Goal: Transaction & Acquisition: Purchase product/service

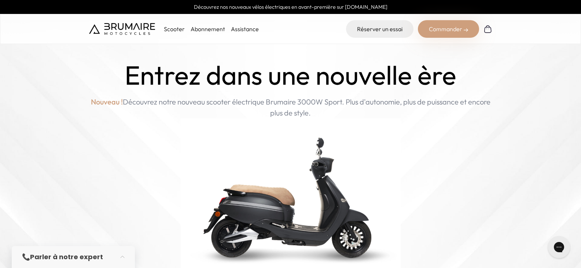
click at [464, 31] on img at bounding box center [466, 30] width 4 height 4
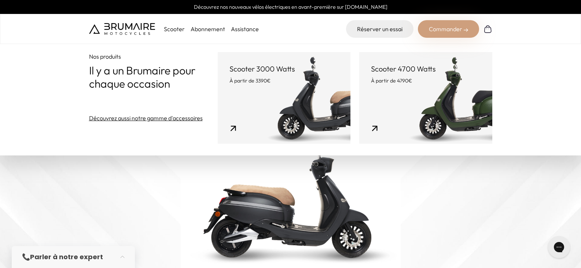
click at [423, 101] on link "Scooter 4700 Watts À partir de 4790€" at bounding box center [425, 98] width 133 height 92
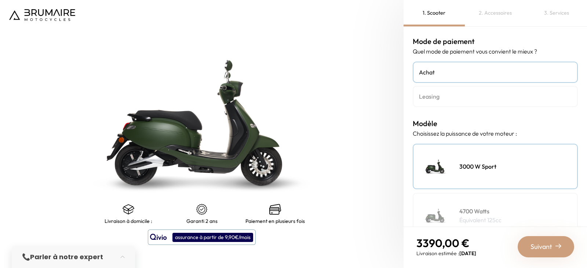
click at [427, 96] on h4 "Leasing" at bounding box center [495, 96] width 153 height 9
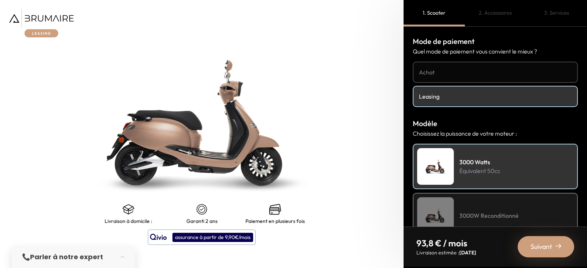
click at [479, 199] on div "3000W Reconditionné" at bounding box center [495, 215] width 165 height 45
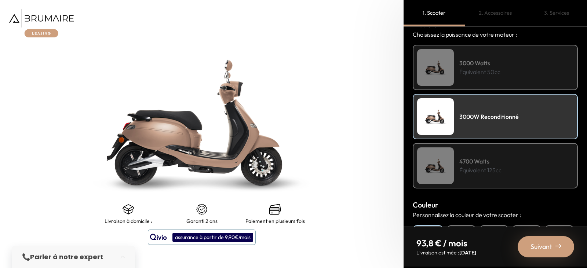
scroll to position [99, 0]
click at [466, 166] on p "Équivalent 125cc" at bounding box center [480, 170] width 42 height 9
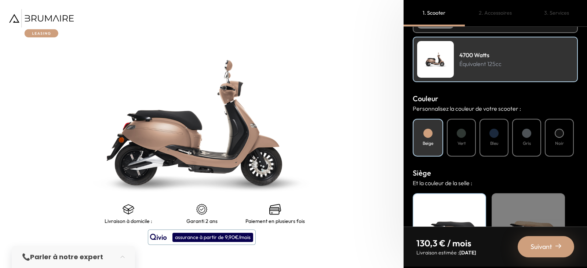
scroll to position [216, 0]
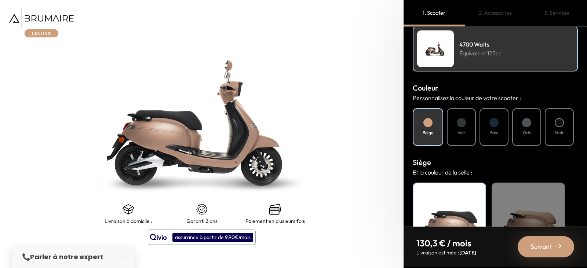
click at [462, 122] on div at bounding box center [461, 122] width 9 height 9
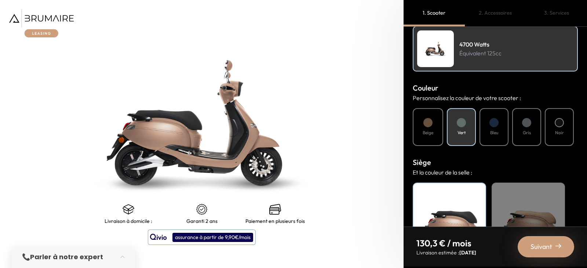
click at [462, 122] on div at bounding box center [461, 122] width 9 height 9
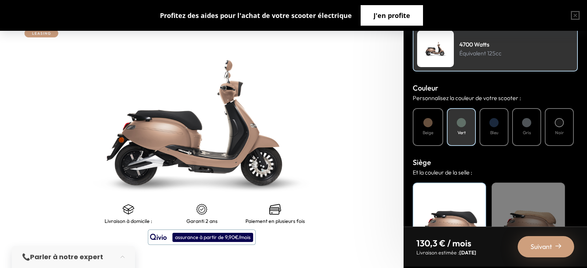
click at [379, 16] on span "J'en profite" at bounding box center [391, 15] width 37 height 10
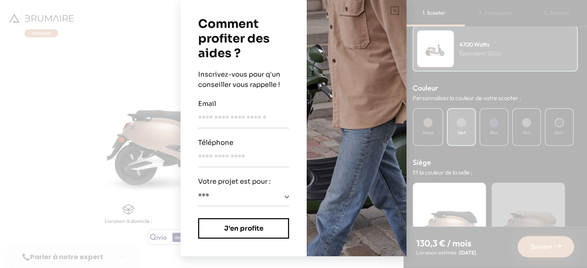
scroll to position [0, 0]
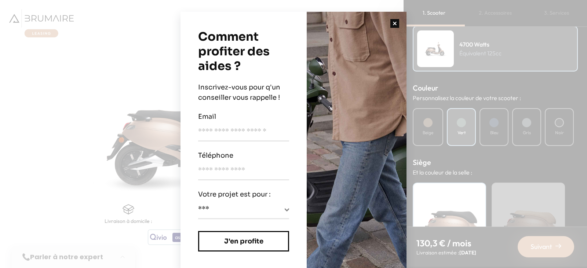
click at [395, 23] on button "button" at bounding box center [394, 23] width 23 height 23
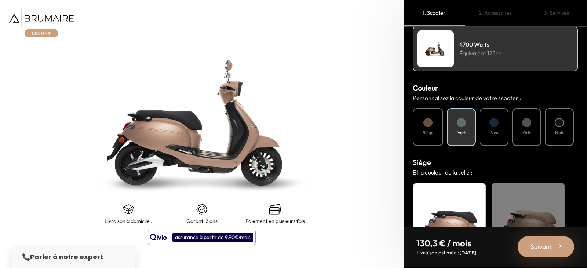
click at [425, 117] on div "Beige" at bounding box center [428, 127] width 30 height 38
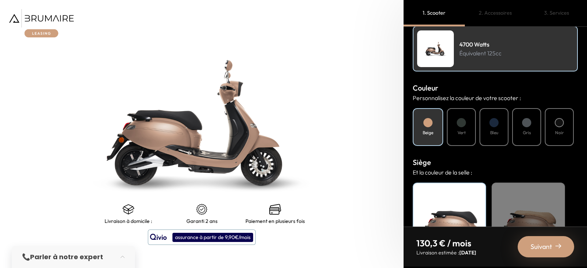
click at [425, 117] on div "Beige" at bounding box center [428, 127] width 30 height 38
click at [561, 125] on div at bounding box center [558, 122] width 9 height 9
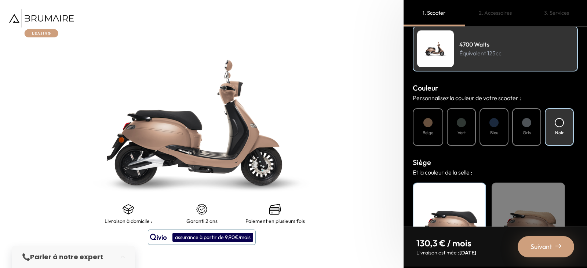
click at [561, 125] on div at bounding box center [558, 122] width 9 height 9
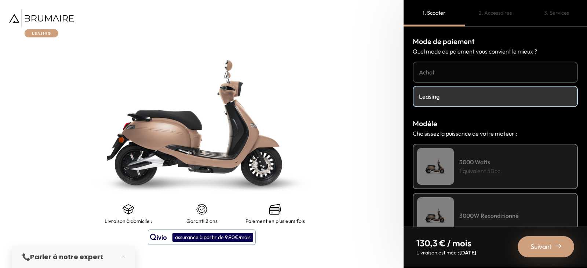
click at [442, 74] on h4 "Achat" at bounding box center [495, 72] width 153 height 9
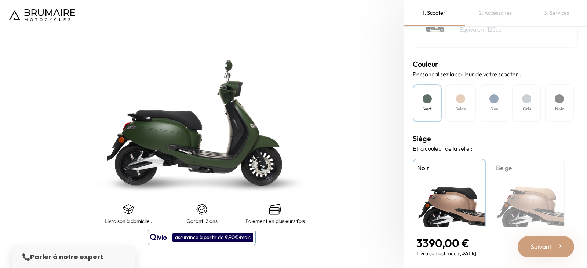
scroll to position [191, 0]
click at [566, 104] on div "Noir" at bounding box center [559, 103] width 29 height 38
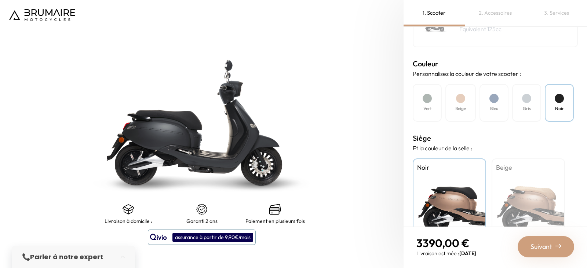
click at [503, 98] on div "Bleu" at bounding box center [493, 103] width 29 height 38
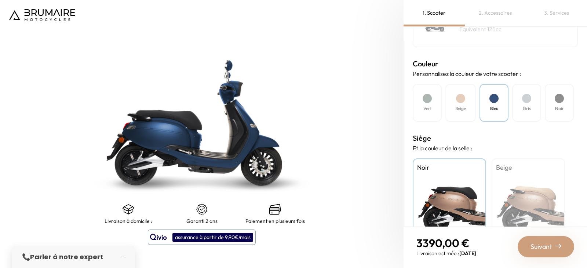
click at [503, 98] on div "Bleu" at bounding box center [493, 103] width 29 height 38
click at [493, 101] on div at bounding box center [493, 98] width 9 height 9
click at [528, 102] on div at bounding box center [526, 98] width 9 height 9
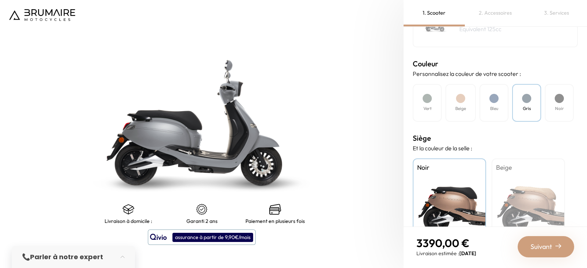
click at [528, 102] on div at bounding box center [526, 98] width 9 height 9
click at [494, 102] on div at bounding box center [493, 98] width 9 height 9
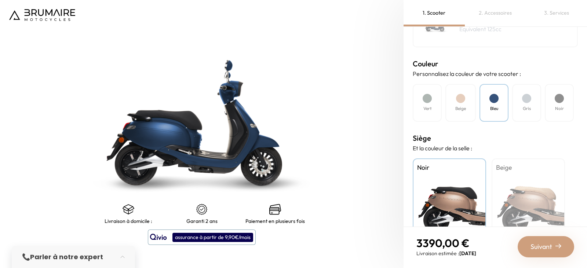
click at [494, 102] on div at bounding box center [493, 98] width 9 height 9
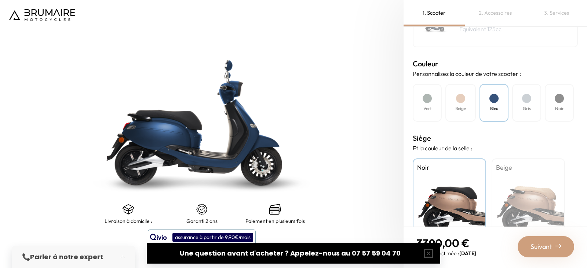
click at [429, 105] on div "Vert" at bounding box center [427, 103] width 29 height 38
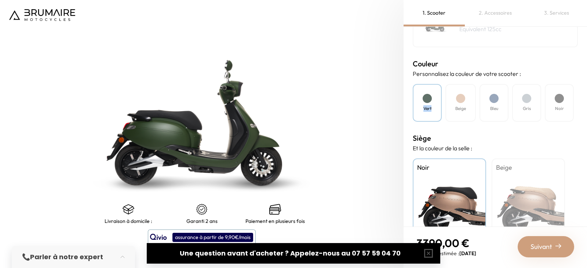
click at [429, 105] on div "Vert" at bounding box center [427, 103] width 29 height 38
click at [540, 208] on div "Beige" at bounding box center [527, 204] width 73 height 92
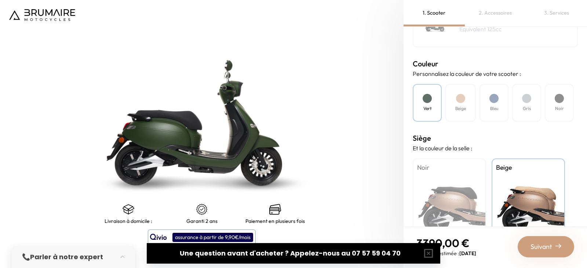
click at [540, 208] on div "Beige" at bounding box center [527, 204] width 73 height 92
click at [491, 107] on h4 "Bleu" at bounding box center [494, 108] width 8 height 7
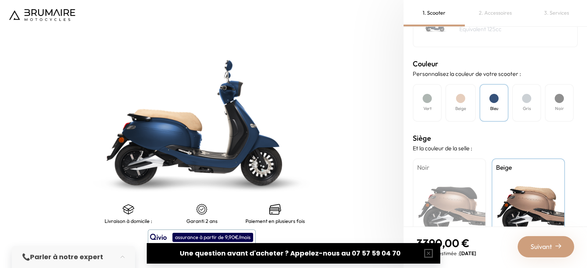
click at [553, 108] on div "Noir" at bounding box center [559, 103] width 29 height 38
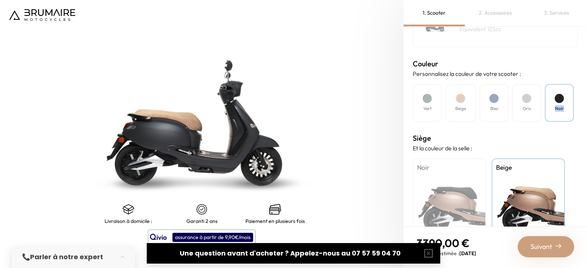
click at [553, 108] on div "Noir" at bounding box center [559, 103] width 29 height 38
click at [501, 99] on div "Bleu" at bounding box center [493, 103] width 29 height 38
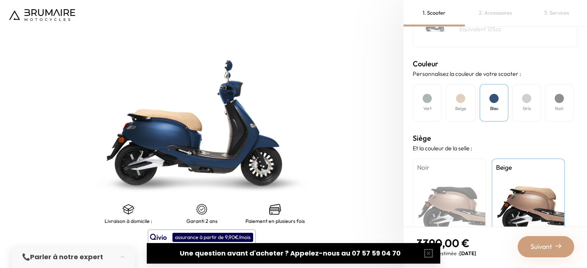
click at [501, 99] on div "Bleu" at bounding box center [493, 103] width 29 height 38
click at [424, 98] on div at bounding box center [426, 98] width 9 height 9
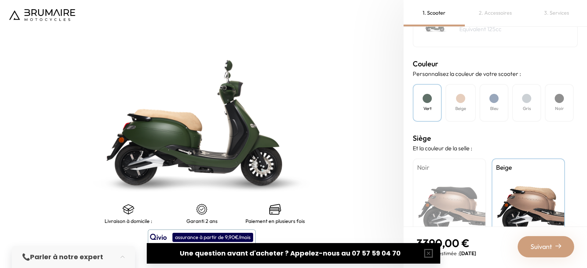
click at [424, 98] on div at bounding box center [426, 98] width 9 height 9
click at [499, 96] on div "Bleu" at bounding box center [493, 103] width 29 height 38
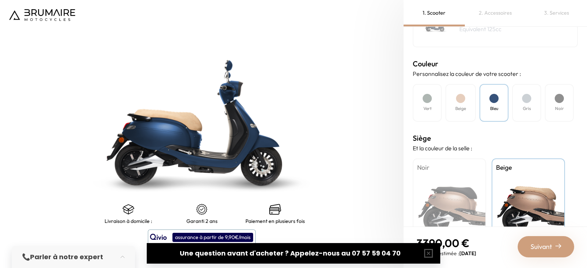
click at [499, 96] on div "Bleu" at bounding box center [493, 103] width 29 height 38
click at [424, 99] on div at bounding box center [426, 98] width 9 height 9
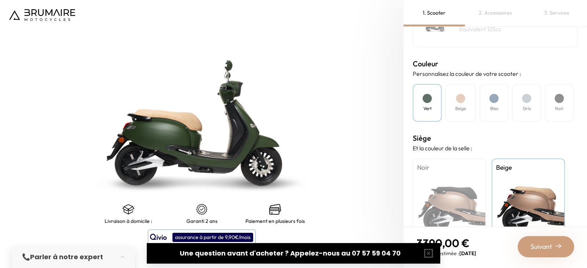
click at [424, 99] on div at bounding box center [426, 98] width 9 height 9
click at [501, 111] on div "Bleu" at bounding box center [493, 103] width 29 height 38
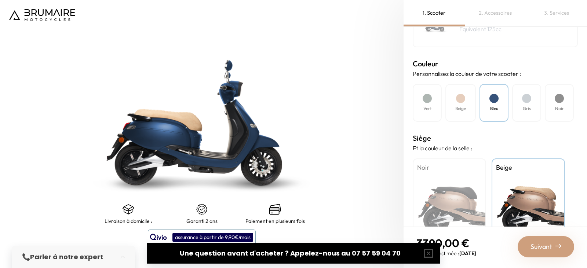
click at [501, 111] on div "Bleu" at bounding box center [493, 103] width 29 height 38
click at [554, 111] on div "Noir" at bounding box center [559, 103] width 29 height 38
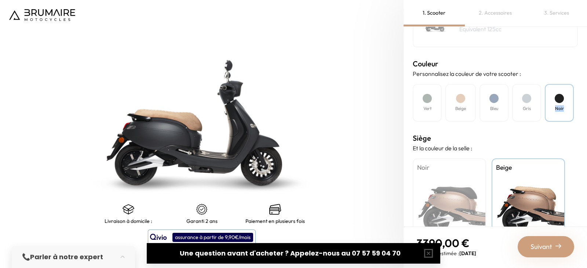
click at [554, 111] on div "Noir" at bounding box center [559, 103] width 29 height 38
click at [494, 97] on div at bounding box center [493, 98] width 9 height 9
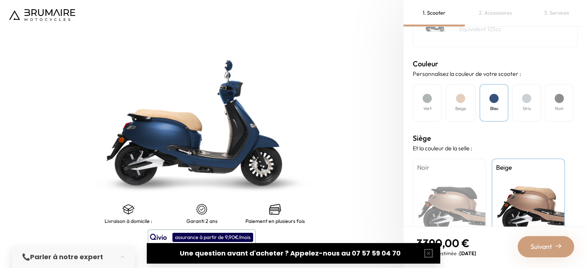
click at [464, 94] on div "Beige" at bounding box center [460, 103] width 30 height 38
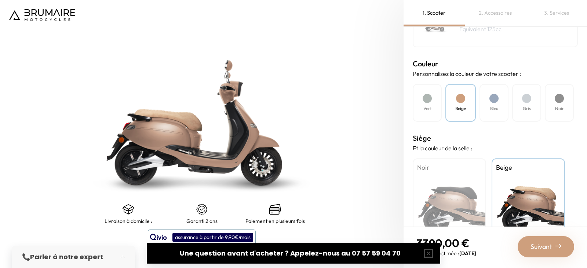
click at [464, 94] on div "Beige" at bounding box center [460, 103] width 30 height 38
click at [494, 100] on div at bounding box center [493, 98] width 9 height 9
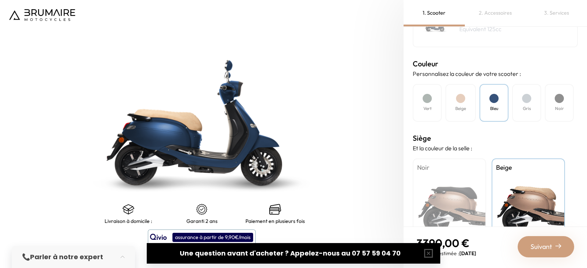
click at [494, 100] on div at bounding box center [493, 98] width 9 height 9
click at [431, 102] on div "Vert" at bounding box center [427, 103] width 29 height 38
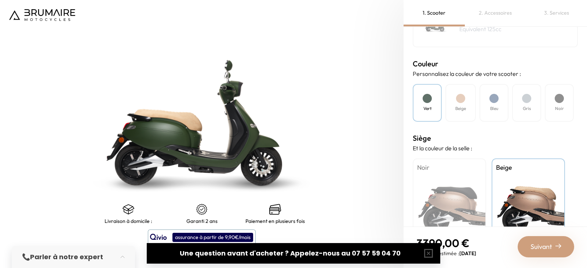
click at [431, 102] on div "Vert" at bounding box center [427, 103] width 29 height 38
click at [494, 103] on div "Bleu" at bounding box center [493, 103] width 29 height 38
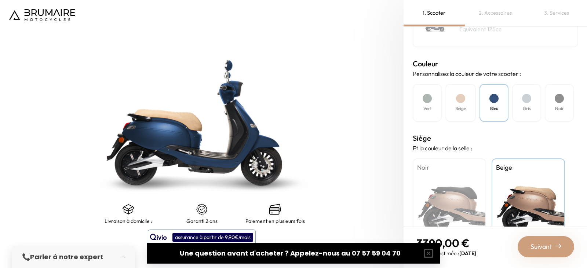
click at [494, 103] on div "Bleu" at bounding box center [493, 103] width 29 height 38
click at [561, 95] on div at bounding box center [558, 98] width 9 height 9
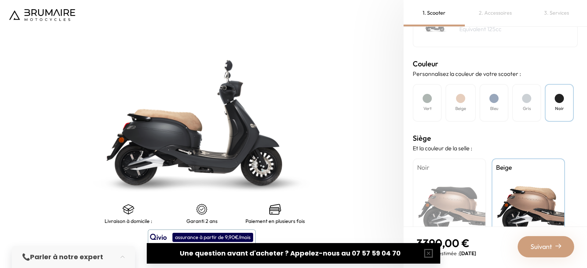
click at [492, 95] on div at bounding box center [493, 98] width 9 height 9
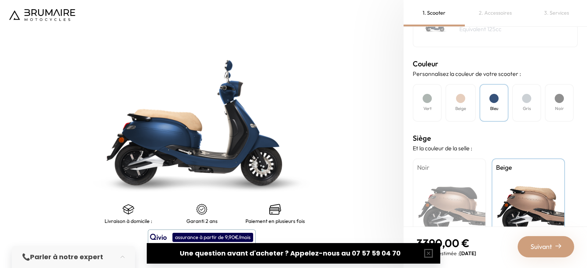
click at [492, 95] on div at bounding box center [493, 98] width 9 height 9
click at [424, 91] on div "Vert" at bounding box center [427, 103] width 29 height 38
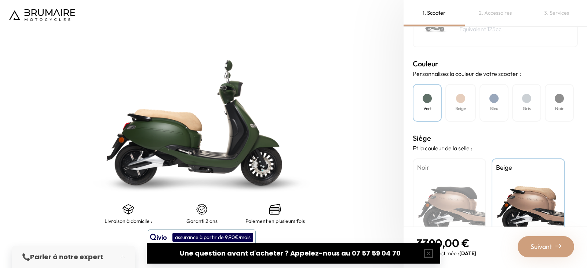
click at [491, 95] on div at bounding box center [493, 98] width 9 height 9
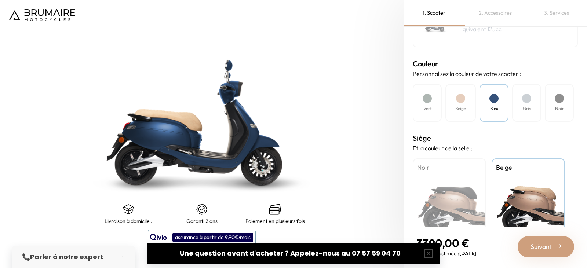
click at [491, 95] on div at bounding box center [493, 98] width 9 height 9
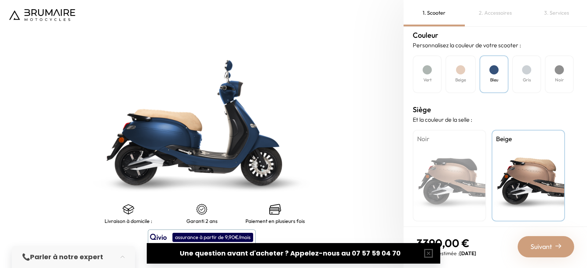
scroll to position [224, 0]
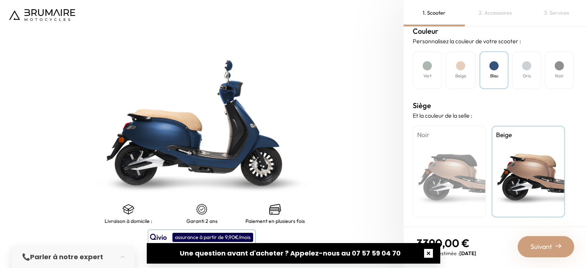
click at [428, 257] on button "button" at bounding box center [428, 253] width 23 height 23
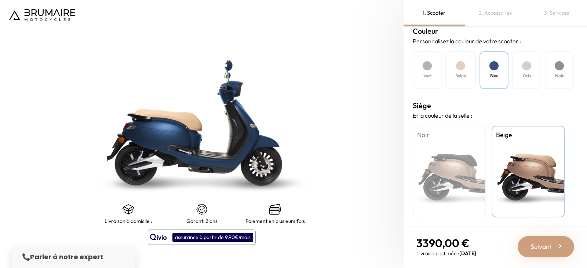
click at [454, 171] on div "Noir" at bounding box center [449, 172] width 73 height 92
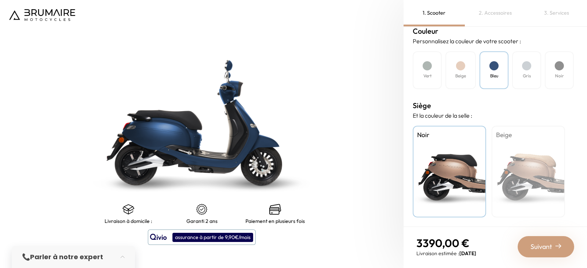
click at [539, 162] on div "Beige" at bounding box center [527, 172] width 73 height 92
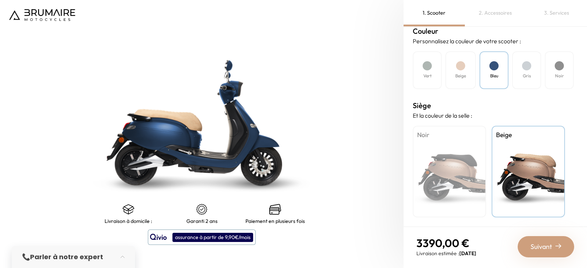
click at [479, 164] on div "Noir" at bounding box center [449, 172] width 73 height 92
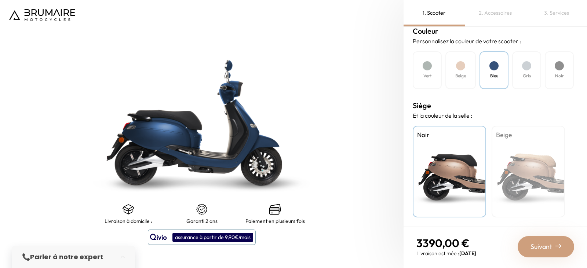
click at [529, 173] on div "Beige" at bounding box center [527, 172] width 73 height 92
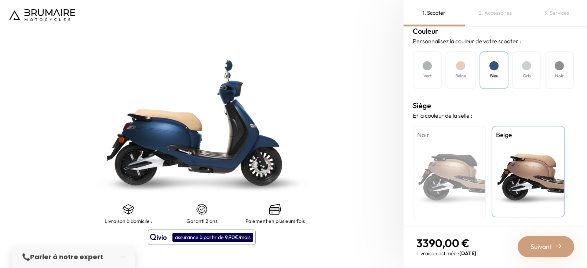
click at [470, 179] on div "Noir" at bounding box center [449, 172] width 73 height 92
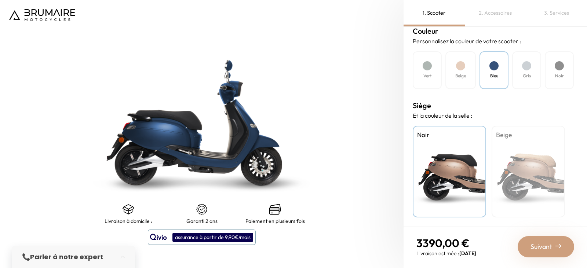
click at [534, 187] on div "Beige" at bounding box center [527, 172] width 73 height 92
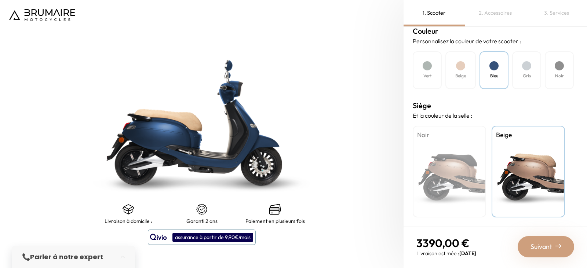
click at [430, 74] on h4 "Vert" at bounding box center [427, 76] width 8 height 7
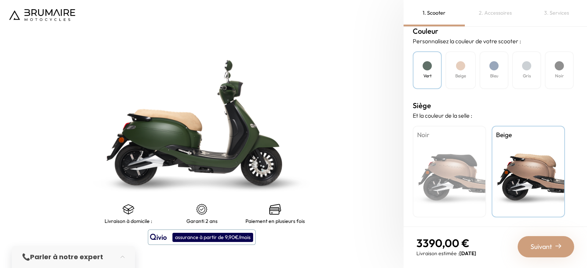
click at [430, 74] on h4 "Vert" at bounding box center [427, 76] width 8 height 7
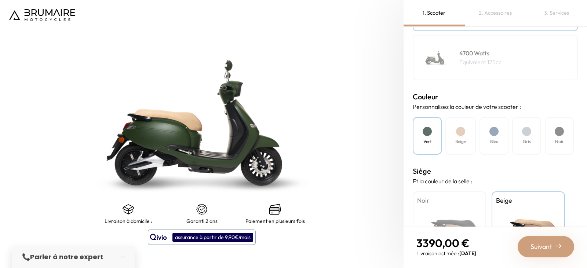
scroll to position [158, 0]
click at [503, 135] on div "Bleu" at bounding box center [493, 136] width 29 height 38
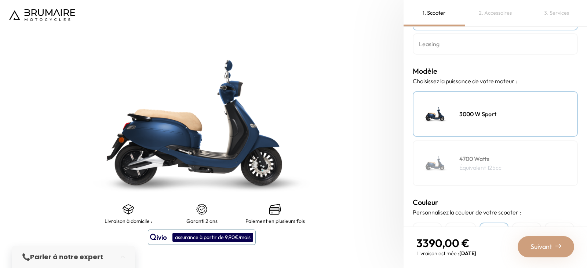
scroll to position [50, 0]
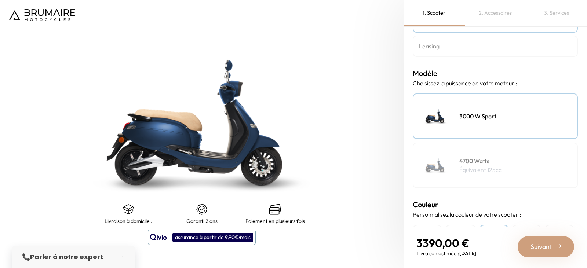
click at [471, 161] on h4 "4700 Watts" at bounding box center [480, 161] width 42 height 9
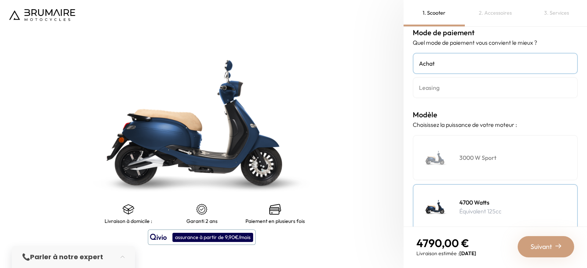
scroll to position [0, 0]
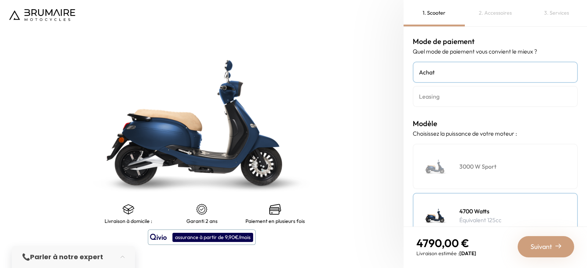
click at [466, 94] on h4 "Leasing" at bounding box center [495, 96] width 153 height 9
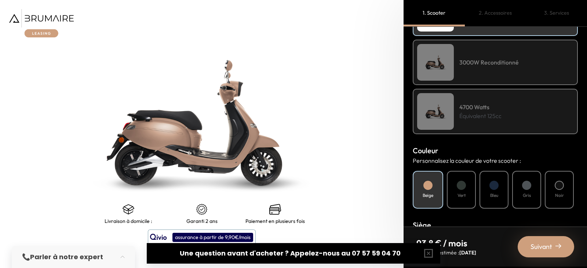
click at [492, 194] on h4 "Bleu" at bounding box center [494, 195] width 8 height 7
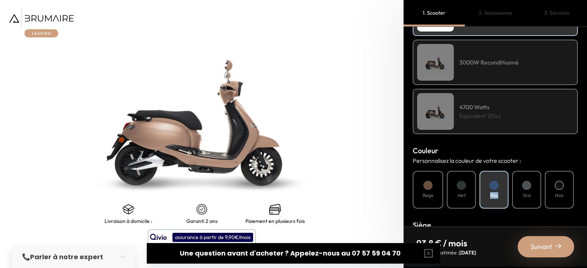
click at [492, 194] on h4 "Bleu" at bounding box center [494, 195] width 8 height 7
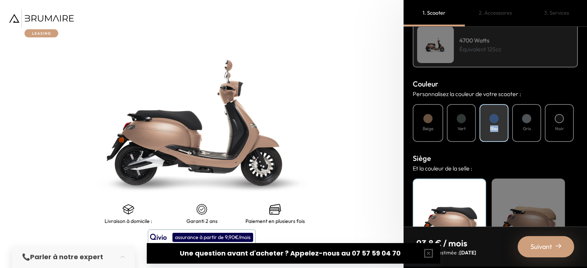
scroll to position [273, 0]
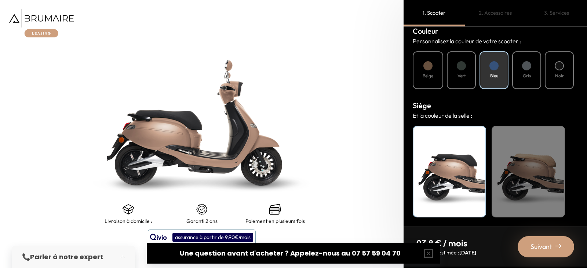
click at [535, 179] on div "Beige" at bounding box center [527, 172] width 73 height 92
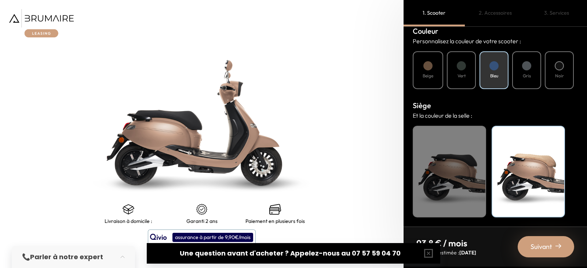
click at [535, 179] on div "Beige" at bounding box center [527, 172] width 73 height 92
click at [427, 256] on button "button" at bounding box center [428, 253] width 23 height 23
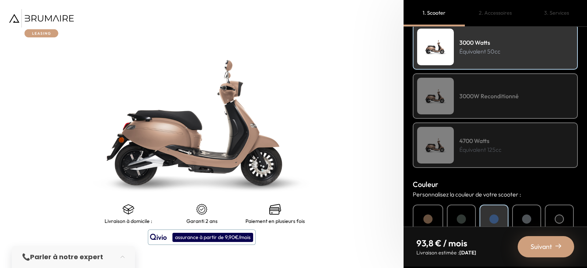
scroll to position [119, 0]
click at [505, 143] on div "4700 Watts Équivalent 125cc" at bounding box center [495, 145] width 165 height 45
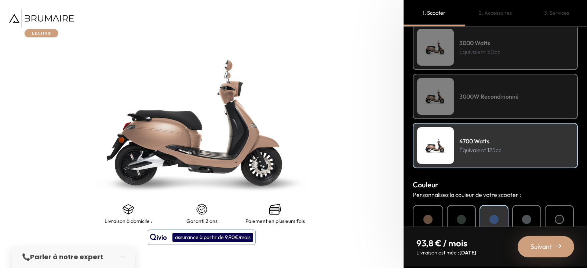
click at [505, 143] on div "4700 Watts Équivalent 125cc" at bounding box center [495, 145] width 165 height 45
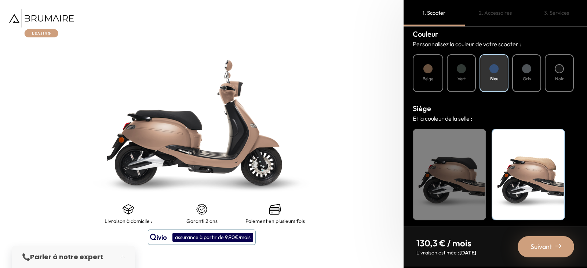
scroll to position [273, 0]
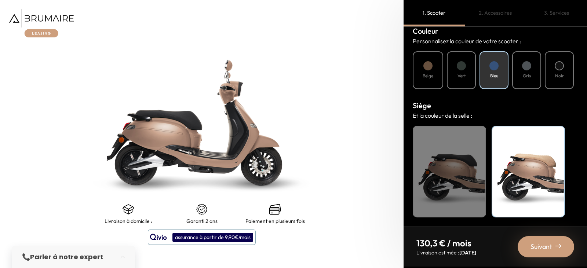
click at [535, 175] on div "Beige" at bounding box center [527, 172] width 73 height 92
click at [494, 74] on h4 "Bleu" at bounding box center [494, 76] width 8 height 7
click at [545, 253] on div "Suivant" at bounding box center [545, 246] width 56 height 21
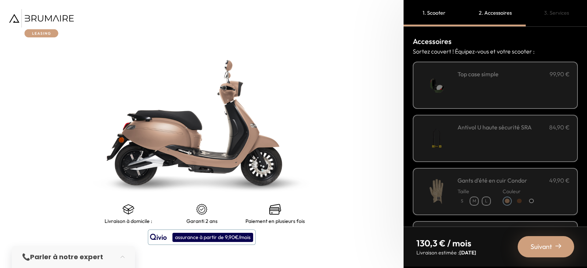
click at [512, 90] on div "**********" at bounding box center [513, 85] width 112 height 31
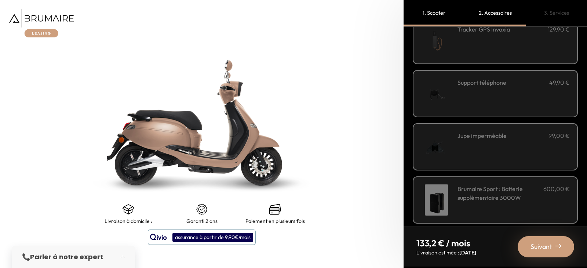
scroll to position [205, 0]
click at [512, 90] on div "Support téléphone 49,90 €" at bounding box center [513, 93] width 112 height 31
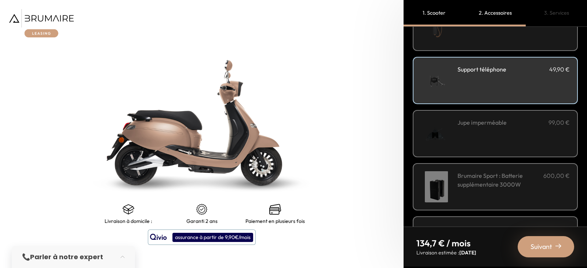
scroll to position [217, 0]
click at [497, 135] on div "Jupe imperméable 99,00 €" at bounding box center [513, 133] width 112 height 31
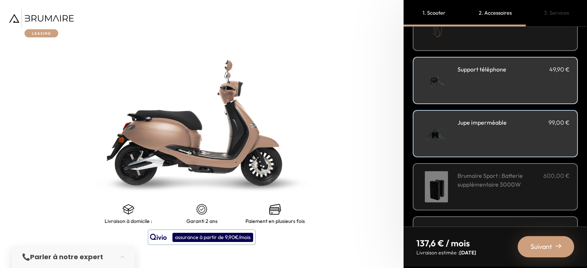
scroll to position [264, 0]
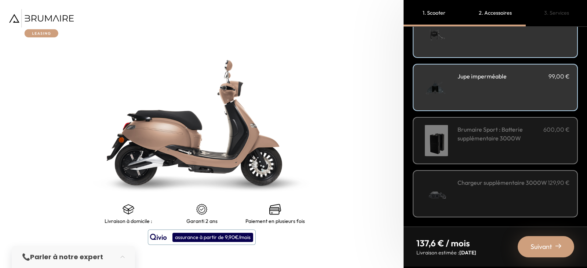
click at [530, 249] on span "Suivant" at bounding box center [541, 247] width 22 height 10
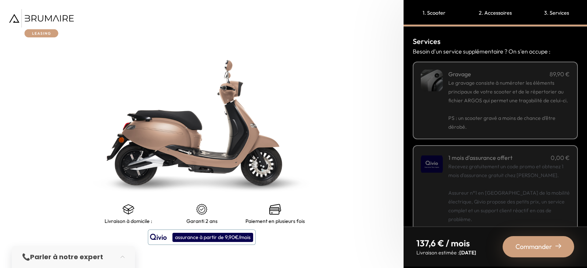
scroll to position [142, 0]
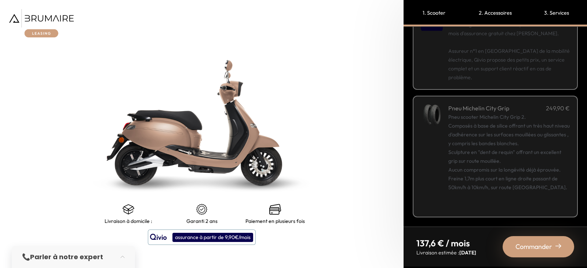
click at [531, 249] on span "Commander" at bounding box center [533, 247] width 37 height 10
